Goal: Task Accomplishment & Management: Manage account settings

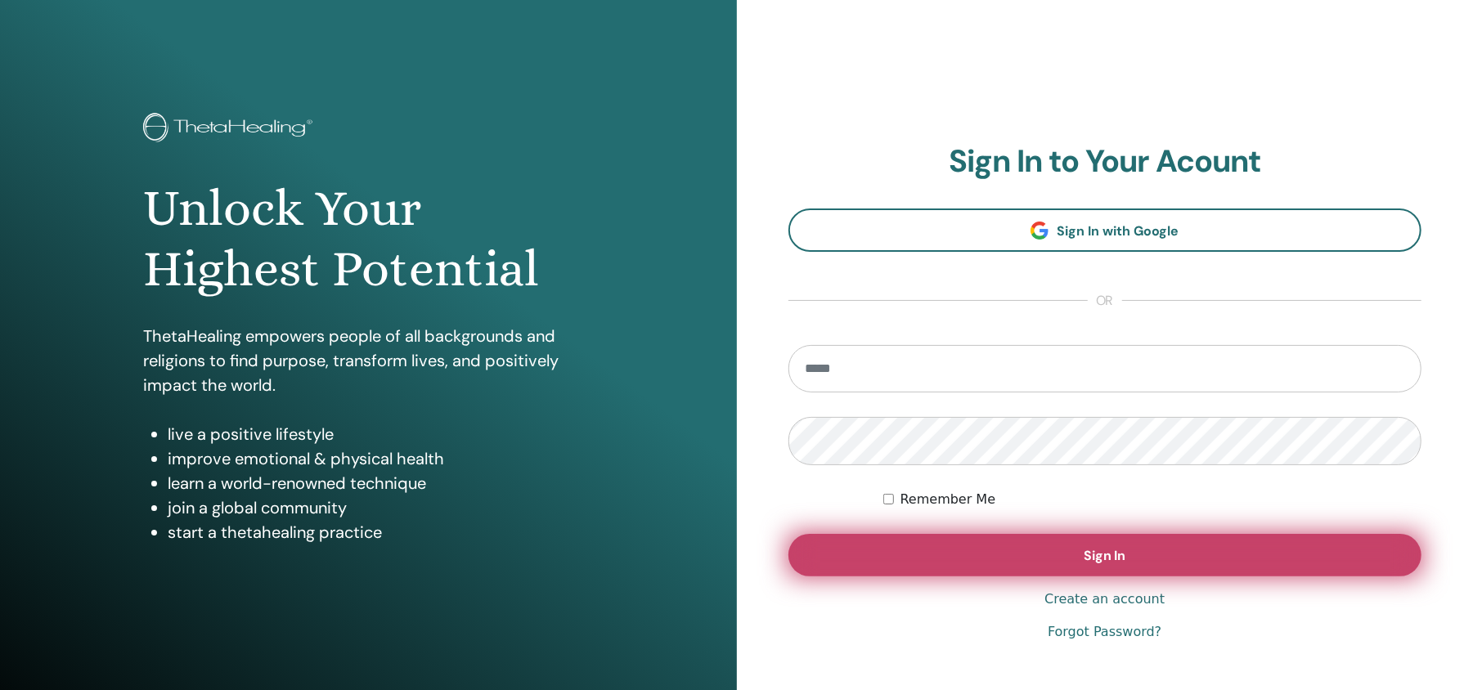
type input "**********"
click at [1083, 544] on button "Sign In" at bounding box center [1105, 555] width 634 height 43
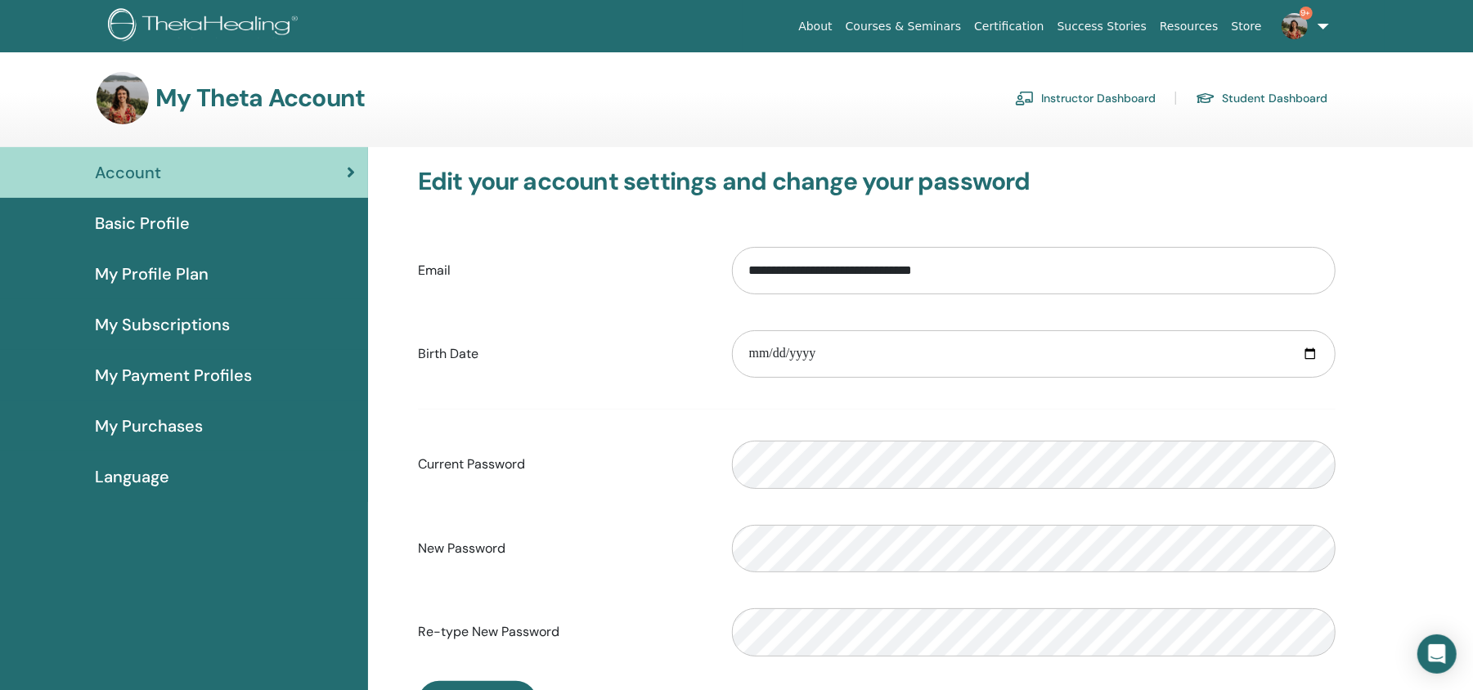
click at [1091, 95] on link "Instructor Dashboard" at bounding box center [1085, 98] width 141 height 26
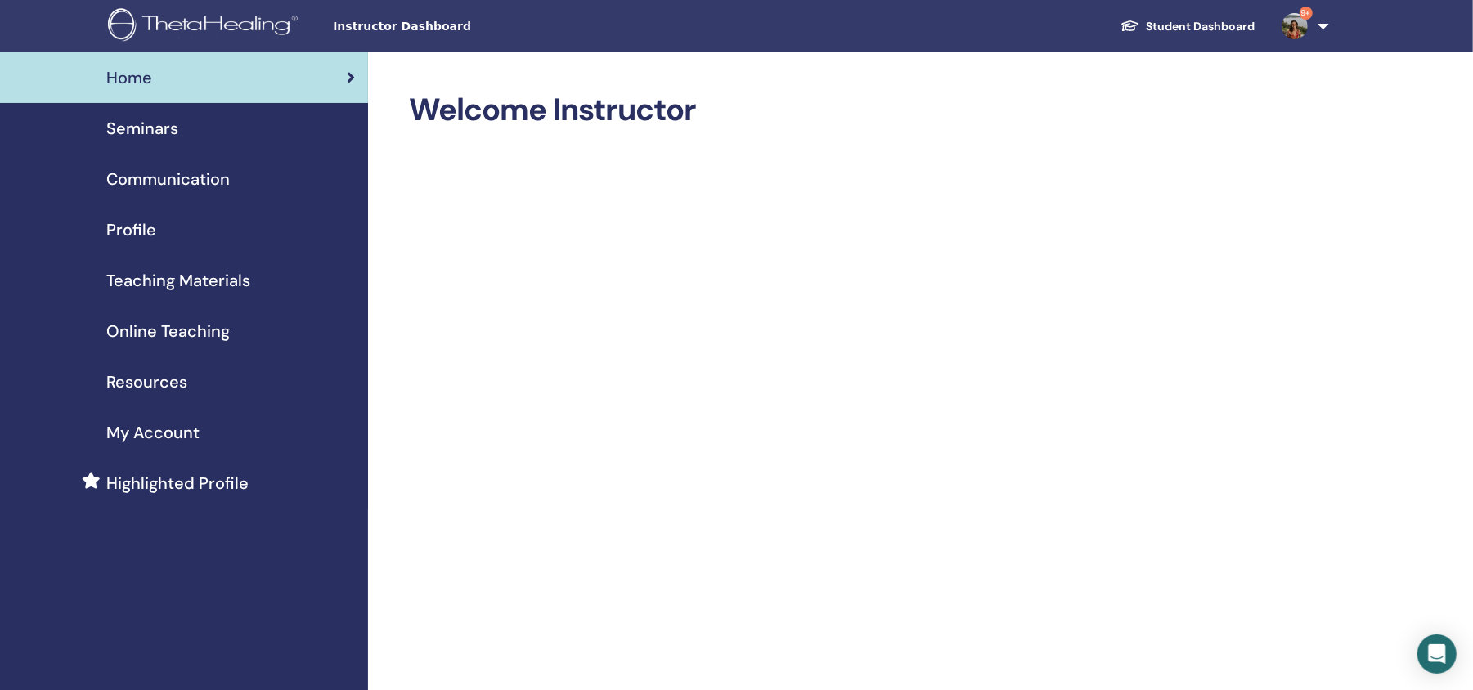
click at [164, 132] on span "Seminars" at bounding box center [142, 128] width 72 height 25
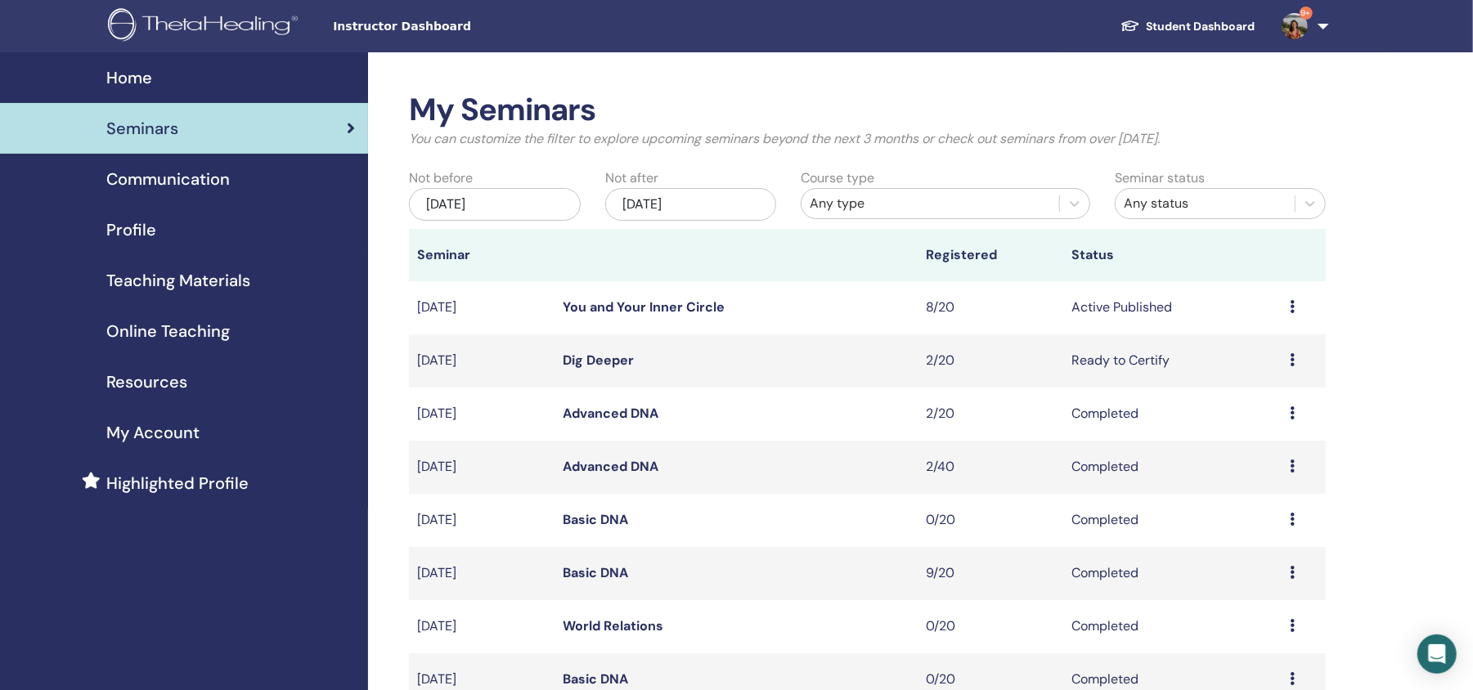
click at [608, 462] on link "Advanced DNA" at bounding box center [611, 466] width 96 height 17
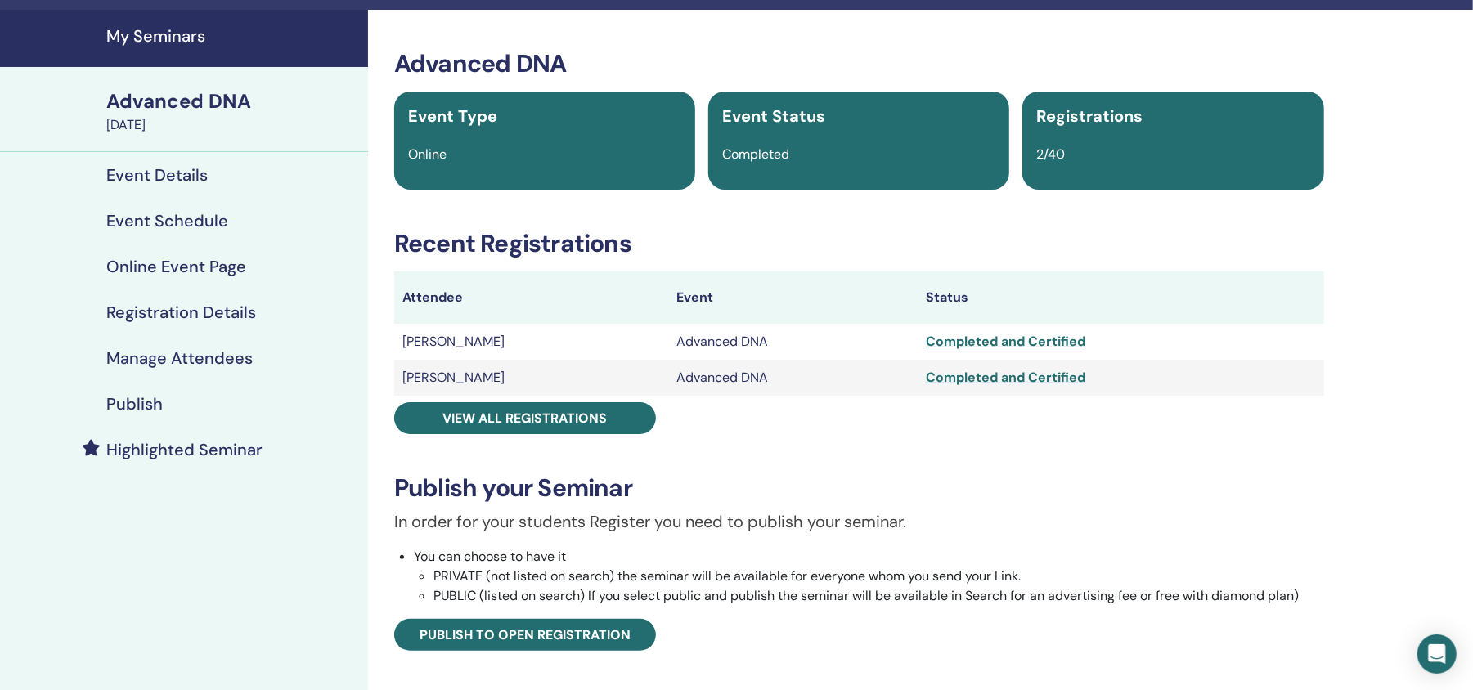
scroll to position [53, 0]
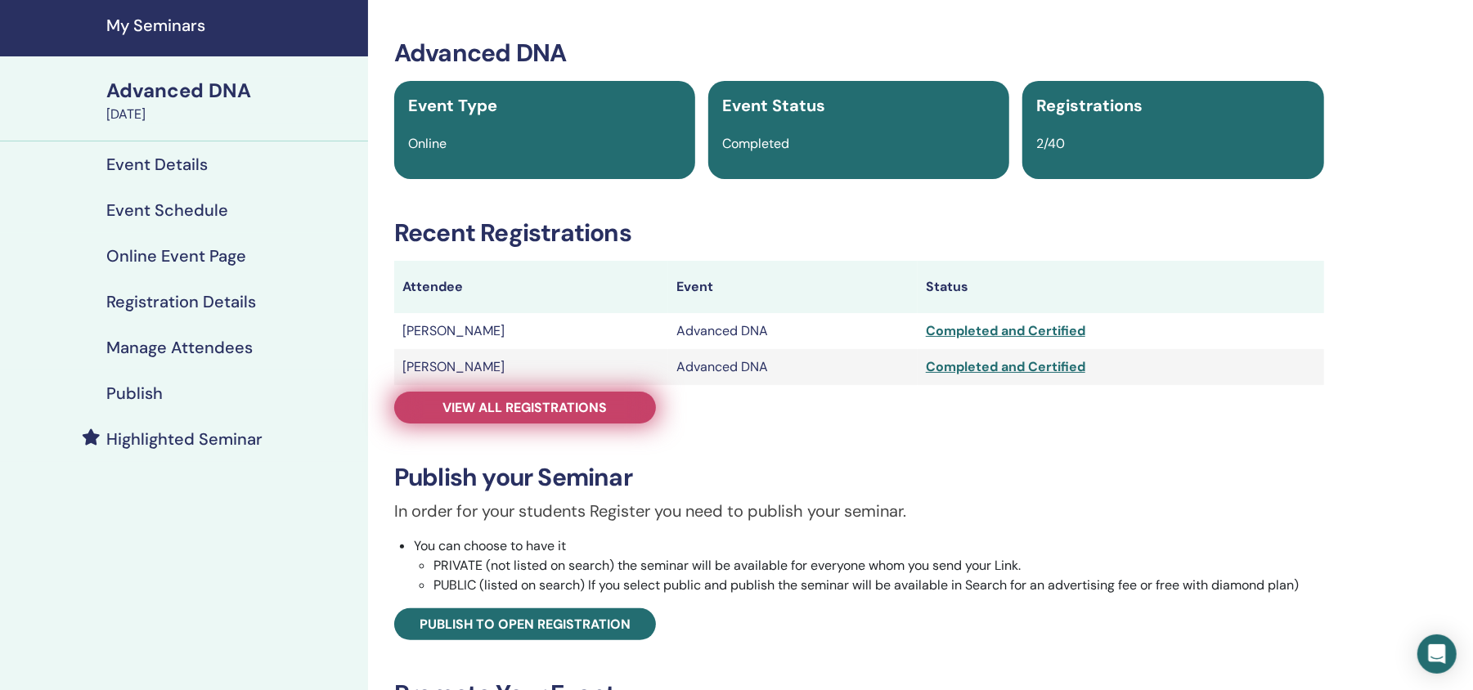
click at [567, 404] on span "View all registrations" at bounding box center [525, 407] width 164 height 17
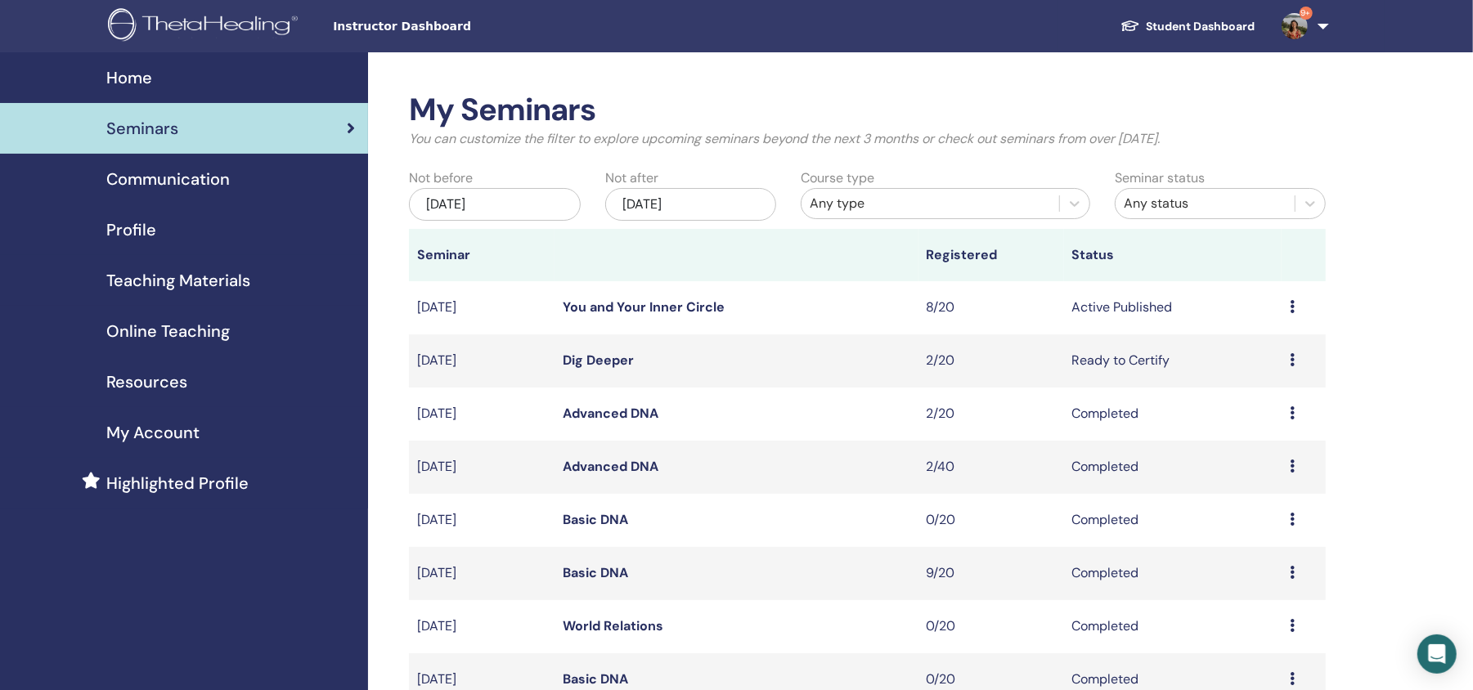
click at [619, 415] on link "Advanced DNA" at bounding box center [611, 413] width 96 height 17
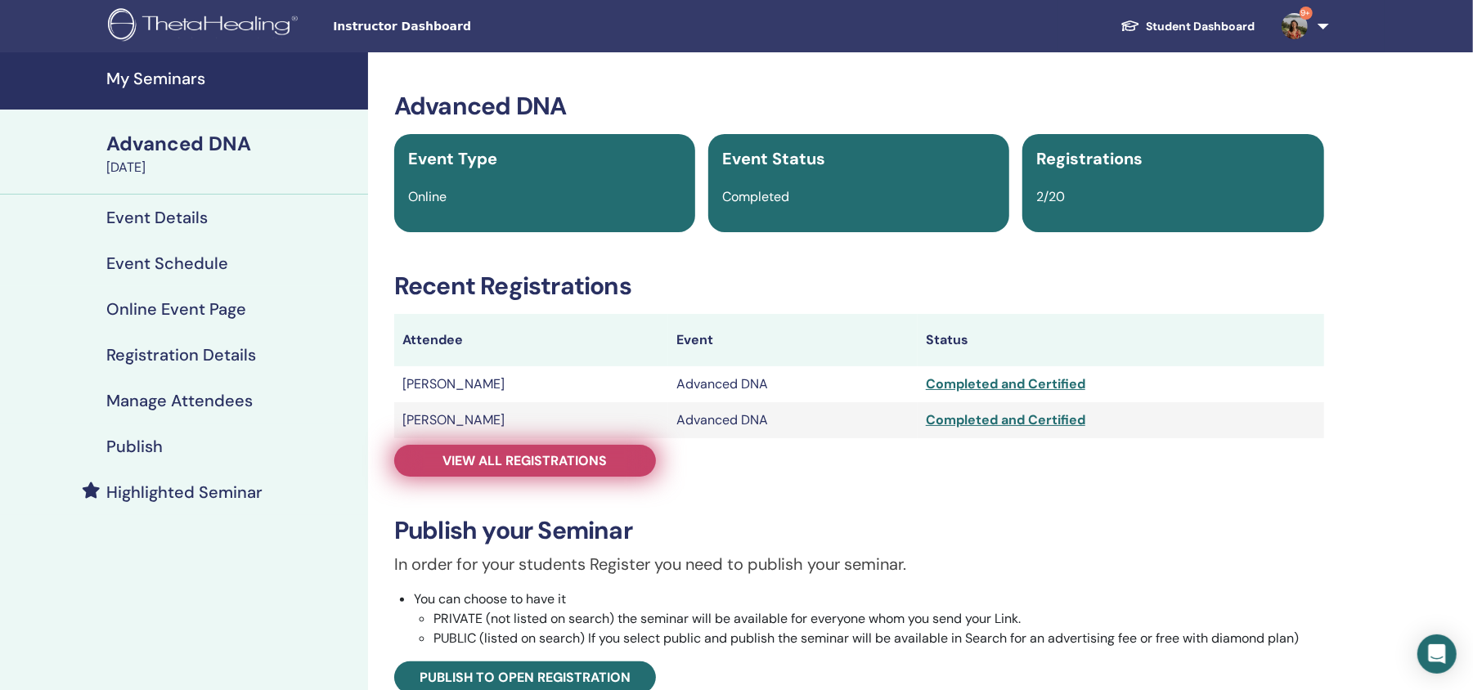
click at [537, 452] on span "View all registrations" at bounding box center [525, 460] width 164 height 17
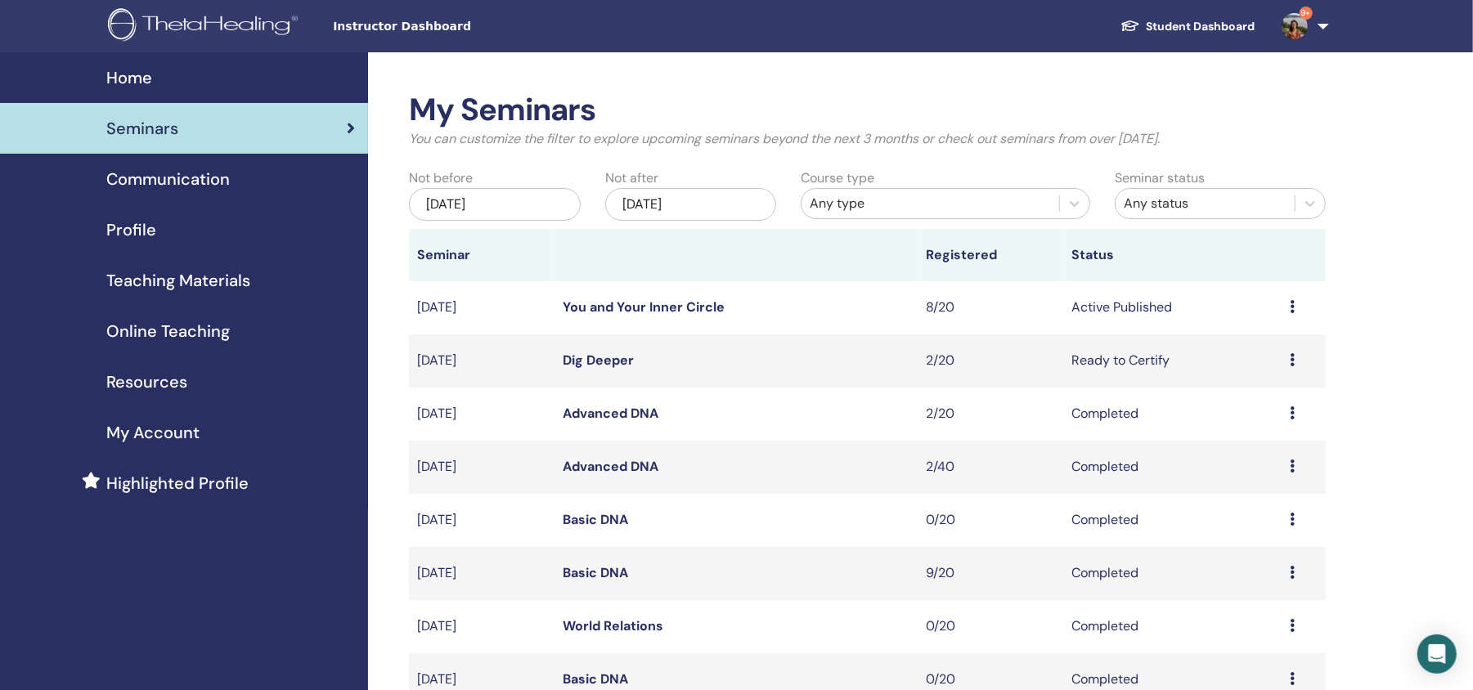
click at [600, 354] on link "Dig Deeper" at bounding box center [598, 360] width 71 height 17
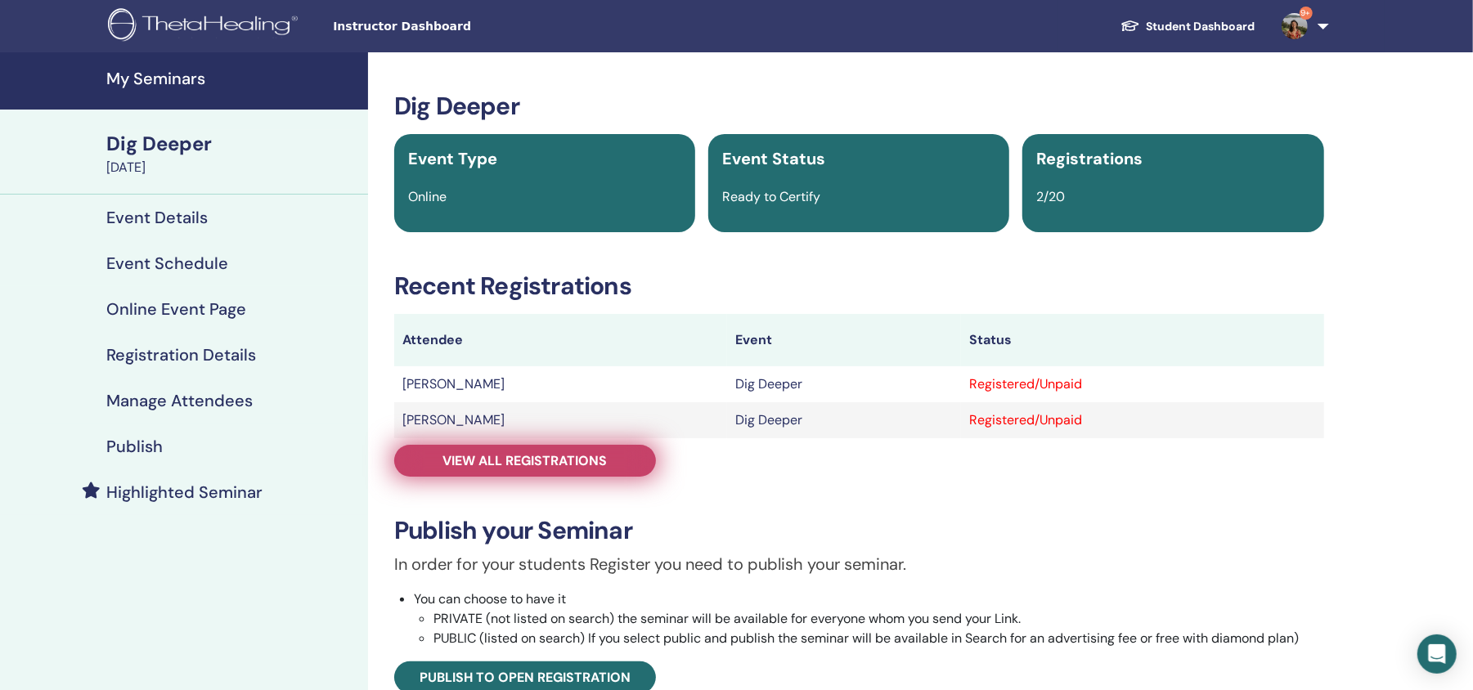
click at [612, 455] on link "View all registrations" at bounding box center [525, 461] width 262 height 32
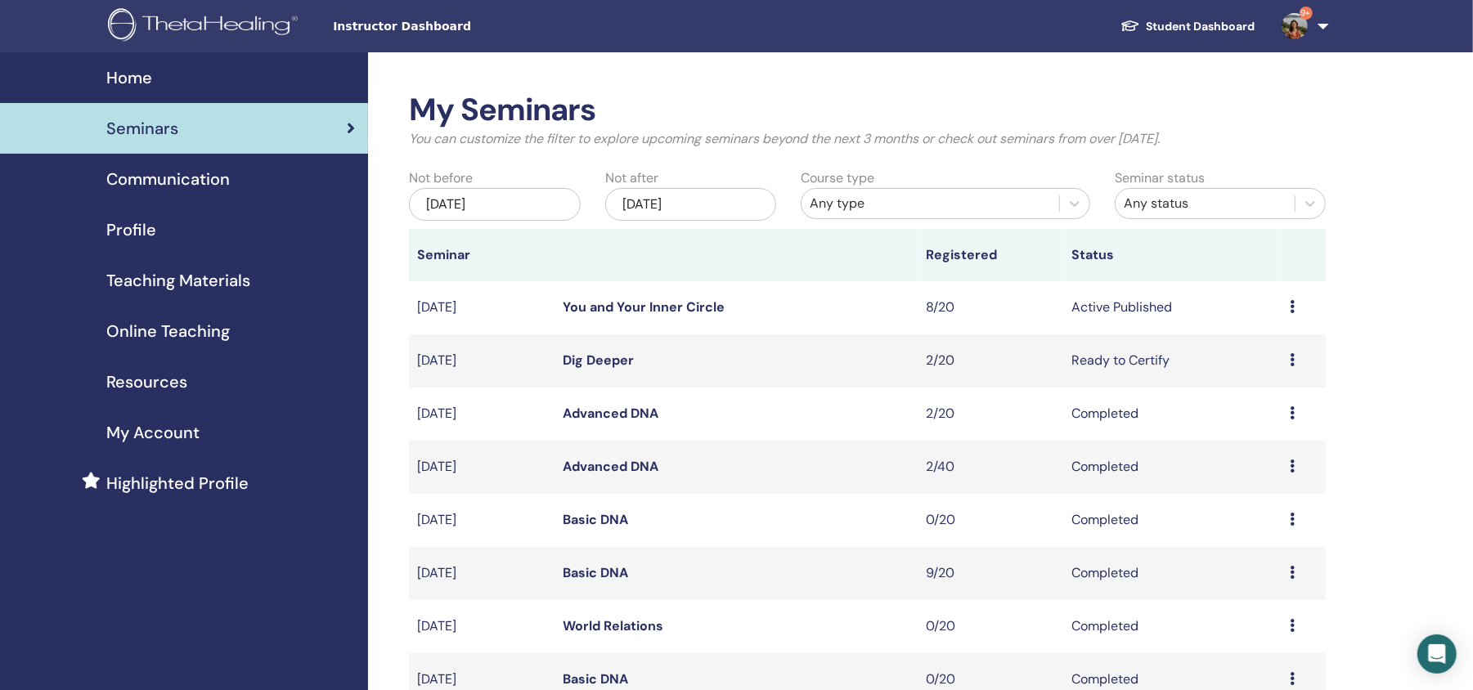
click at [583, 416] on link "Advanced DNA" at bounding box center [611, 413] width 96 height 17
click at [619, 410] on link "Advanced DNA" at bounding box center [611, 413] width 96 height 17
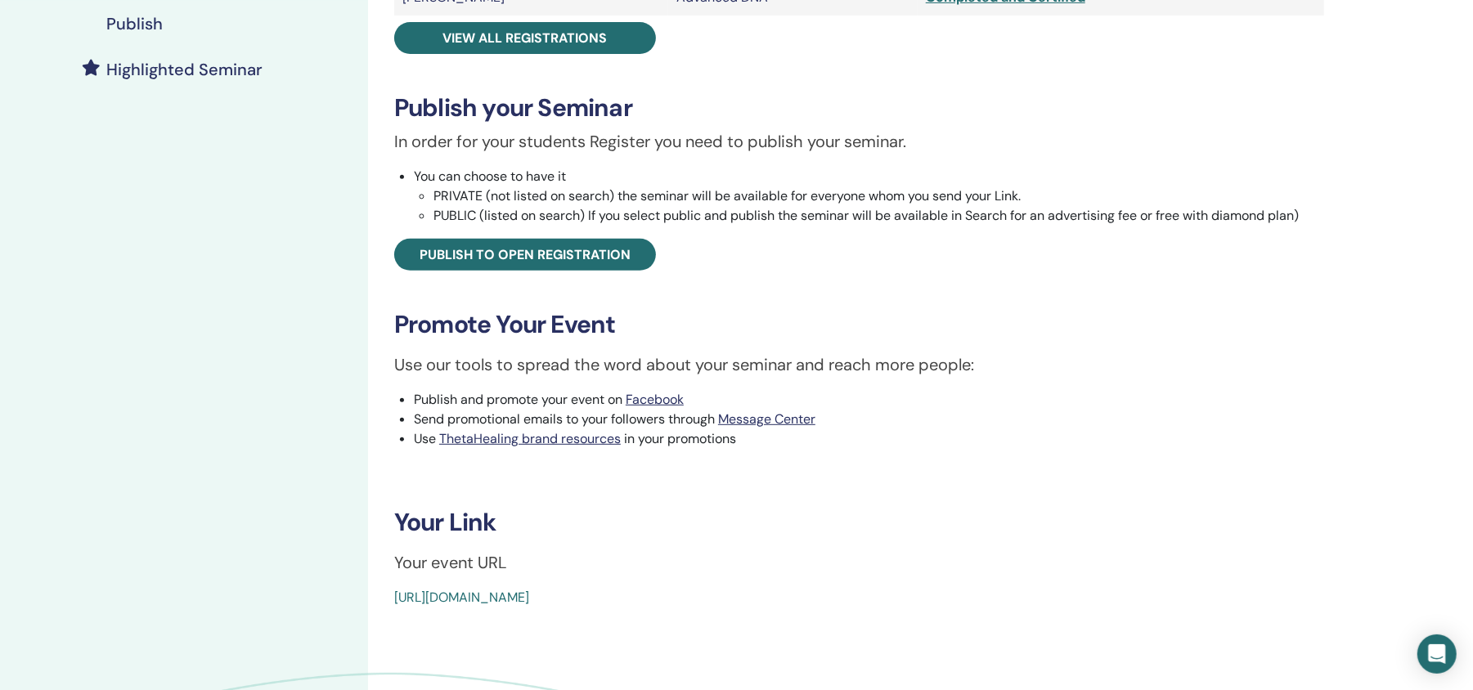
scroll to position [505, 0]
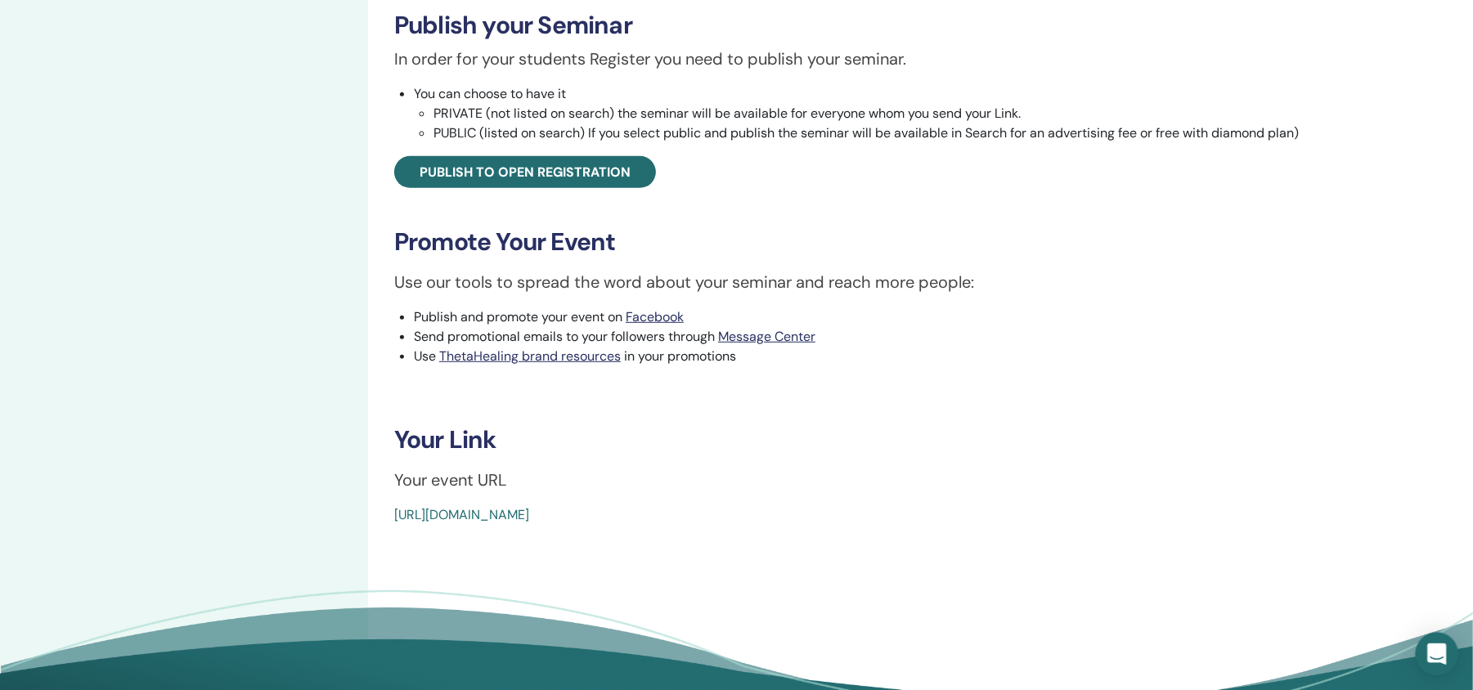
click at [1444, 659] on icon "Open Intercom Messenger" at bounding box center [1436, 653] width 19 height 21
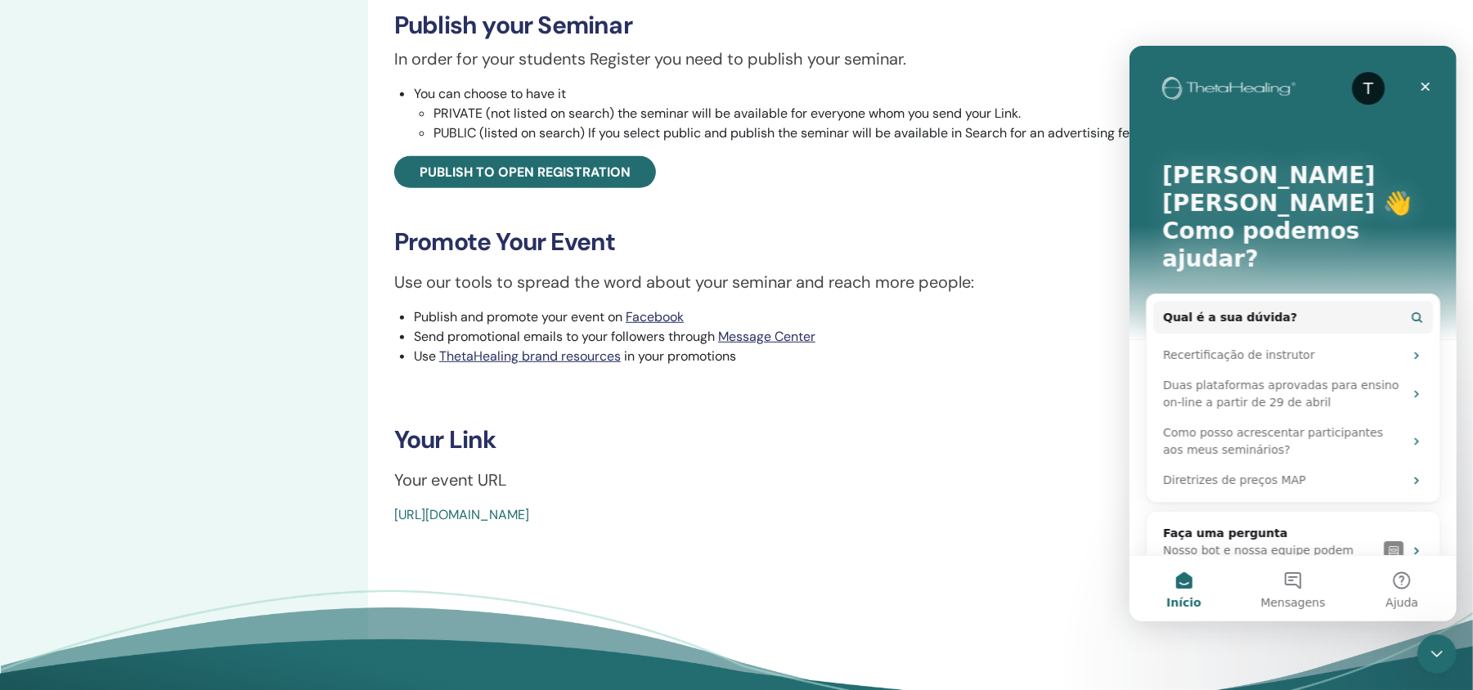
scroll to position [0, 0]
click at [1283, 581] on button "2 Mensagens" at bounding box center [1291, 587] width 109 height 65
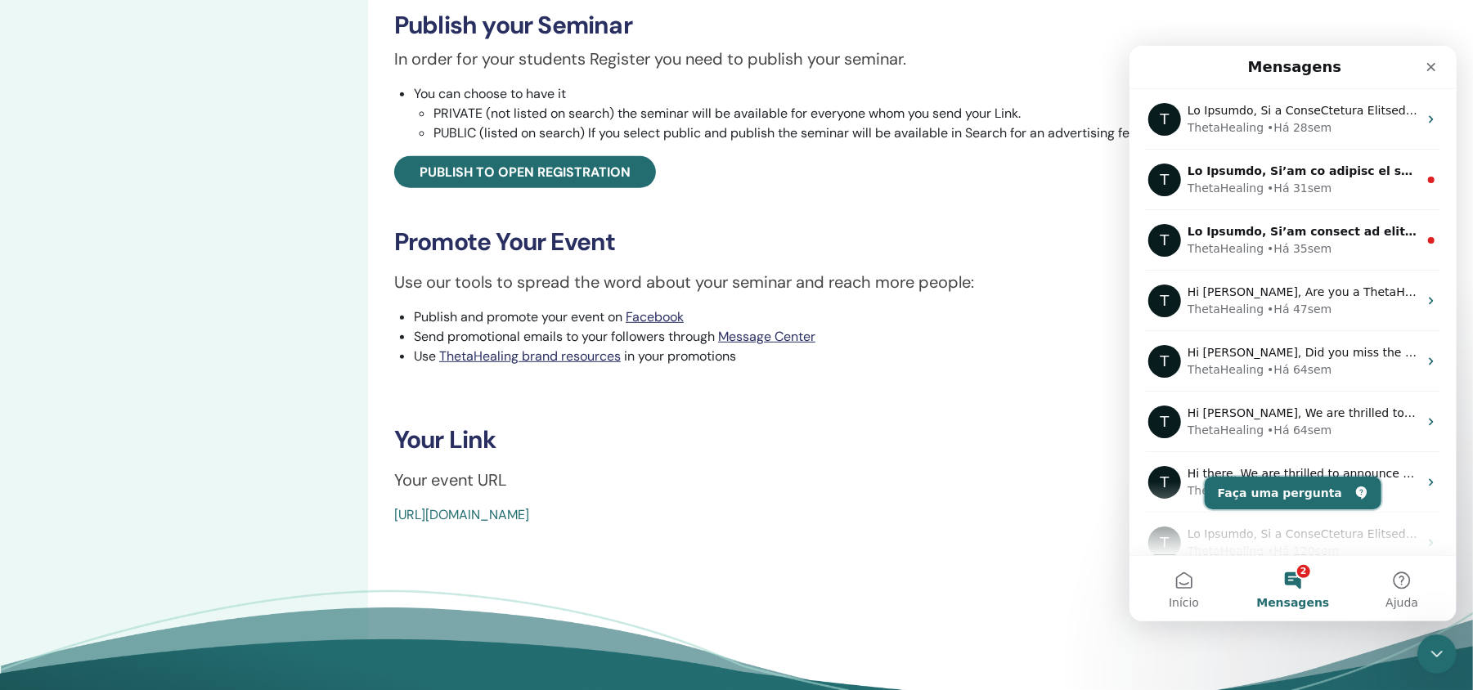
click at [1289, 487] on button "Faça uma pergunta" at bounding box center [1292, 492] width 177 height 33
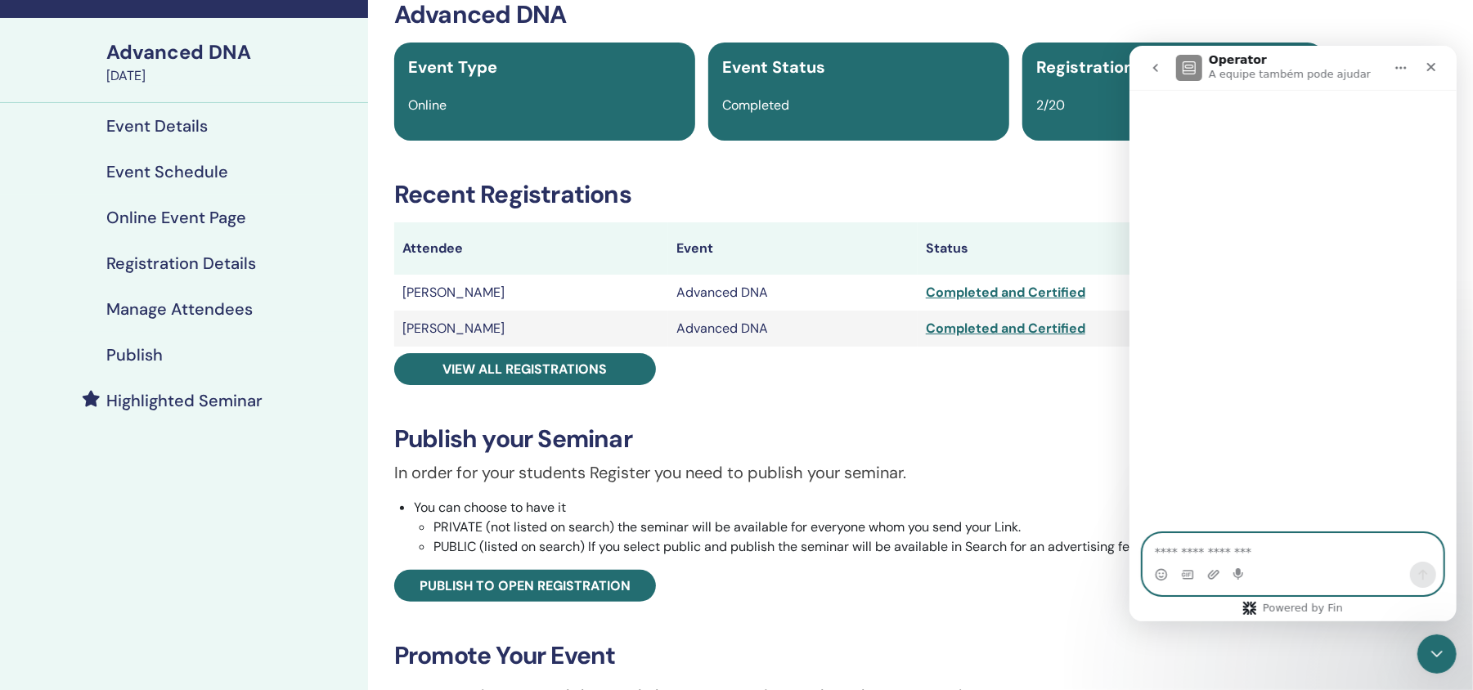
scroll to position [7, 0]
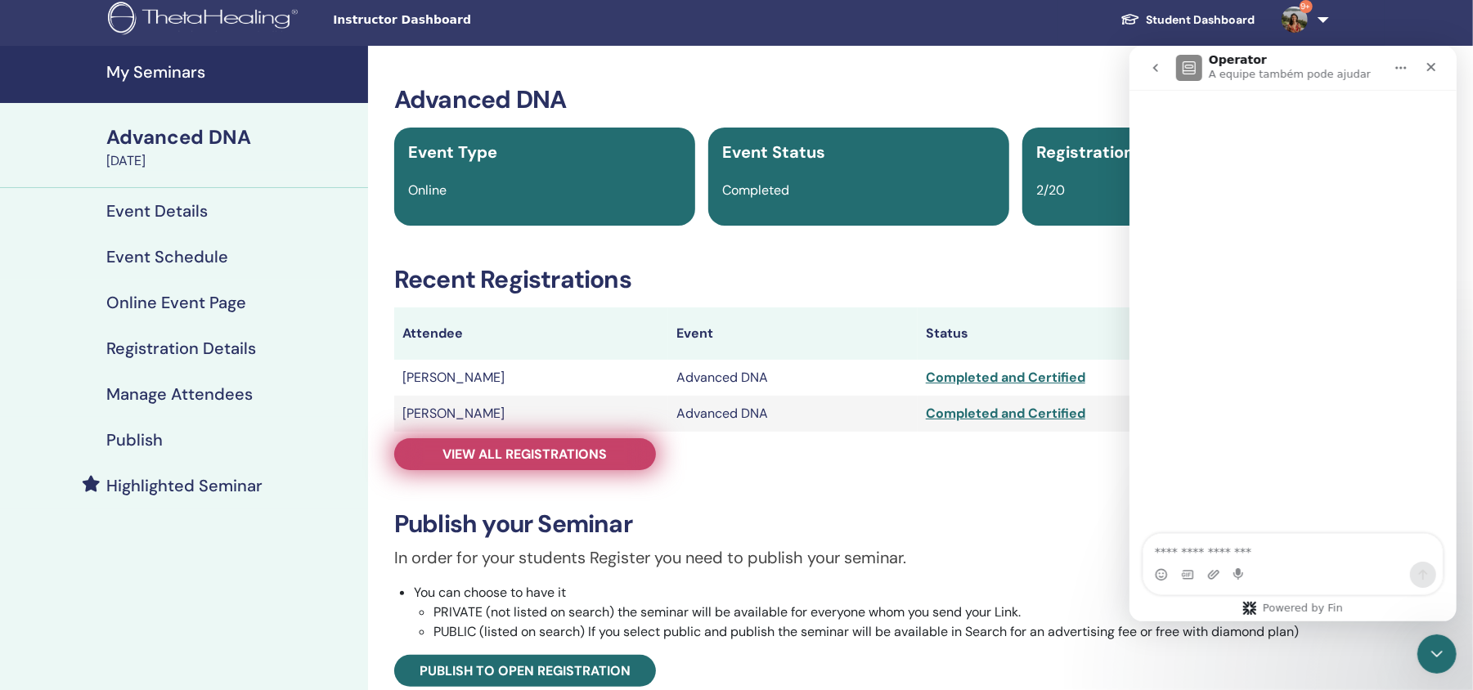
click at [505, 451] on span "View all registrations" at bounding box center [525, 454] width 164 height 17
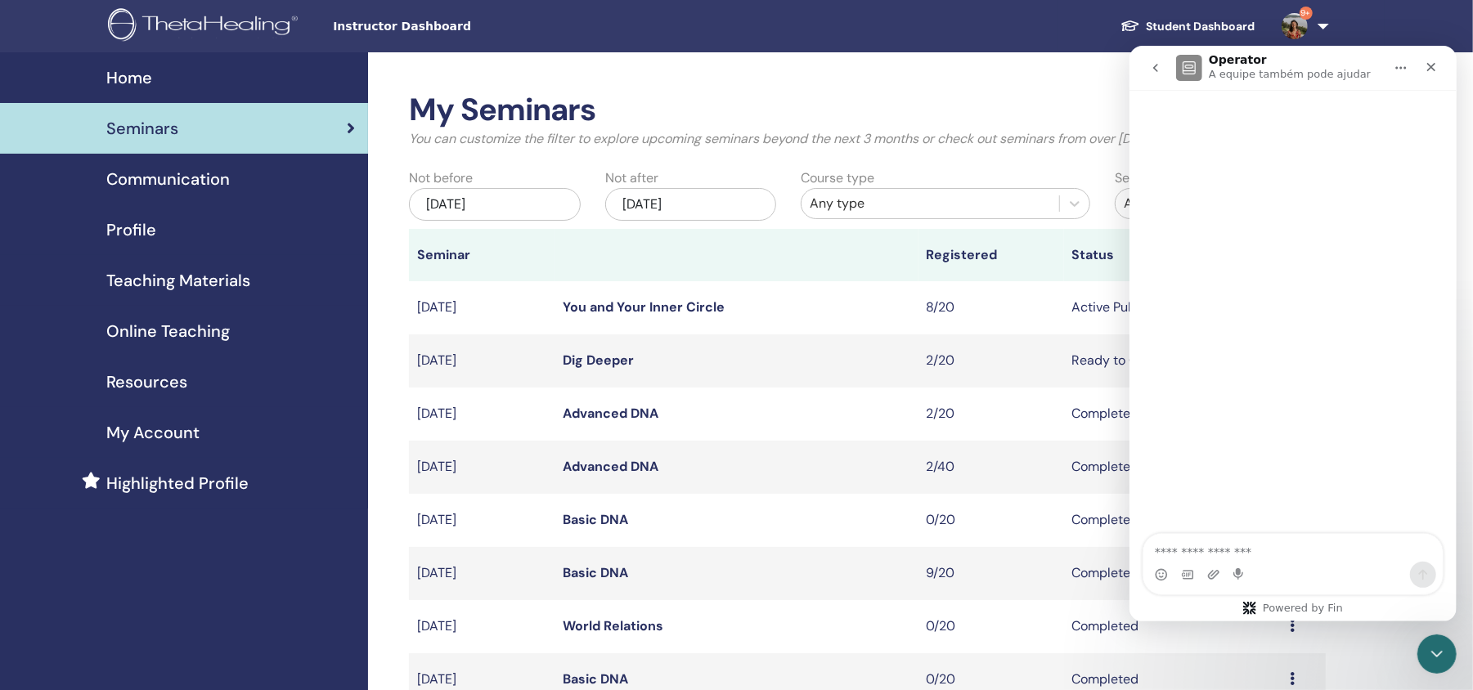
click at [612, 419] on link "Advanced DNA" at bounding box center [611, 413] width 96 height 17
click at [615, 473] on link "Advanced DNA" at bounding box center [611, 466] width 96 height 17
click at [623, 469] on link "Advanced DNA" at bounding box center [611, 466] width 96 height 17
click at [610, 413] on link "Advanced DNA" at bounding box center [611, 413] width 96 height 17
